Goal: Task Accomplishment & Management: Manage account settings

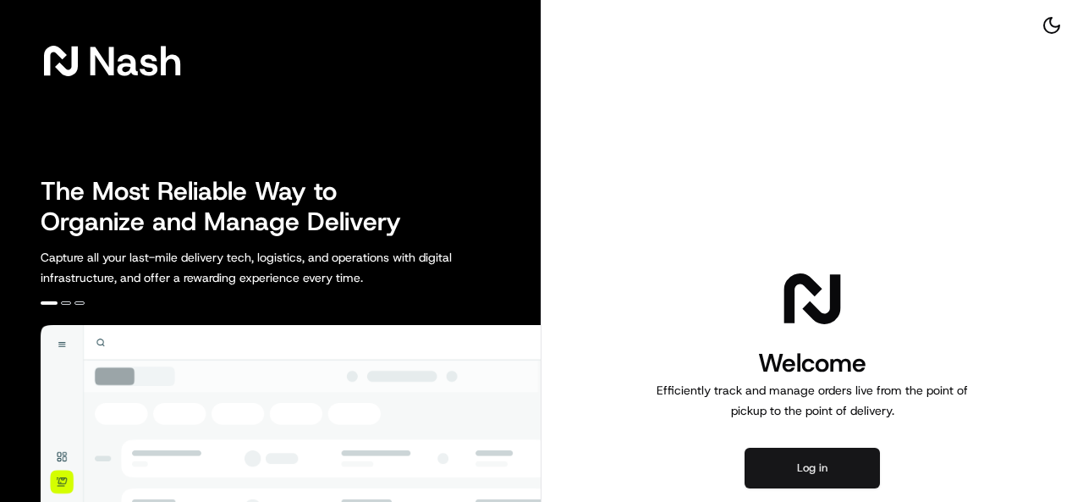
click at [828, 460] on button "Log in" at bounding box center [812, 468] width 135 height 41
